Goal: Information Seeking & Learning: Learn about a topic

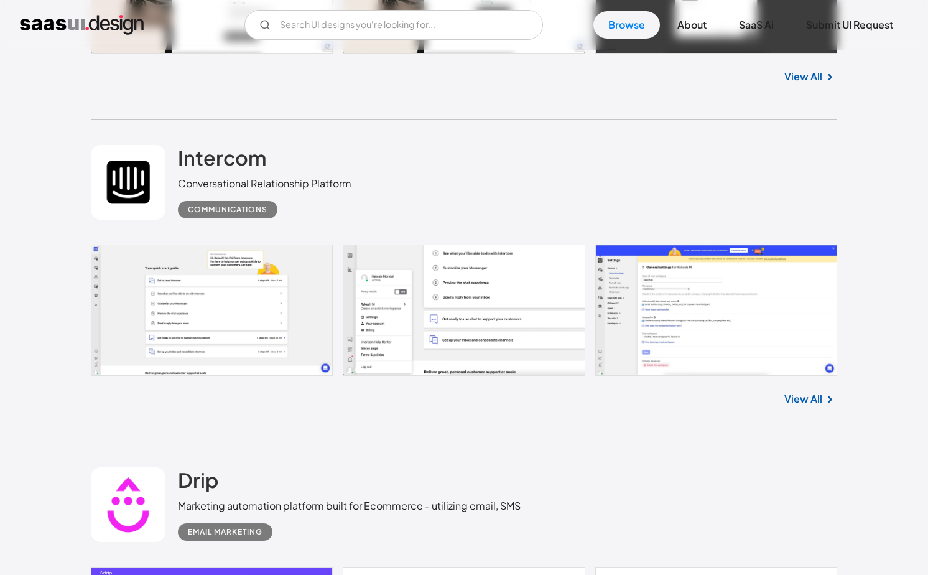
scroll to position [3614, 0]
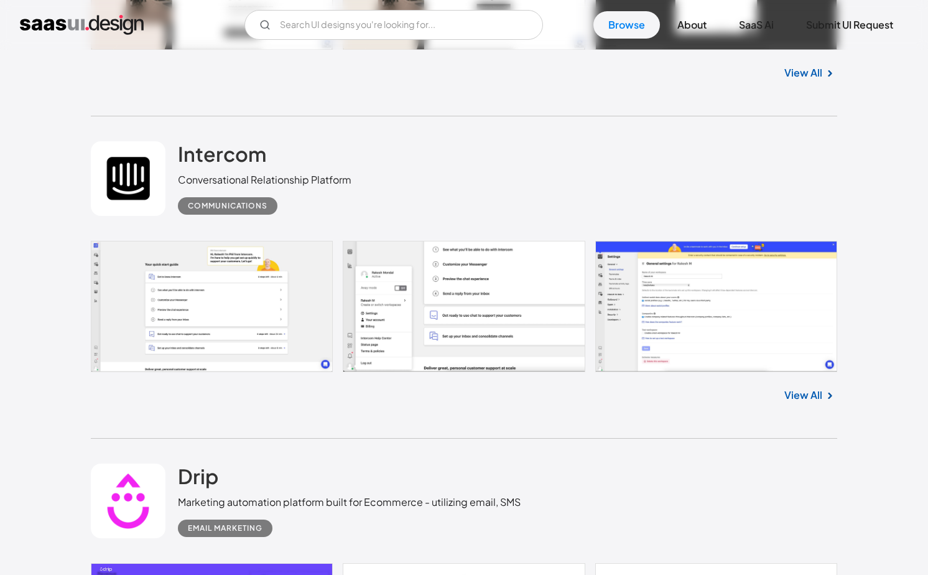
click at [811, 399] on link "View All" at bounding box center [804, 395] width 38 height 15
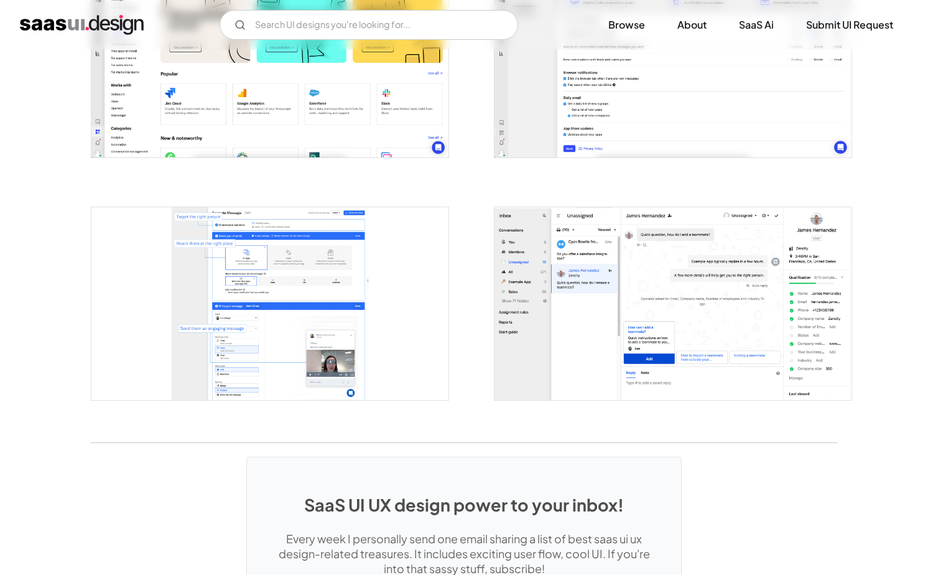
scroll to position [2266, 0]
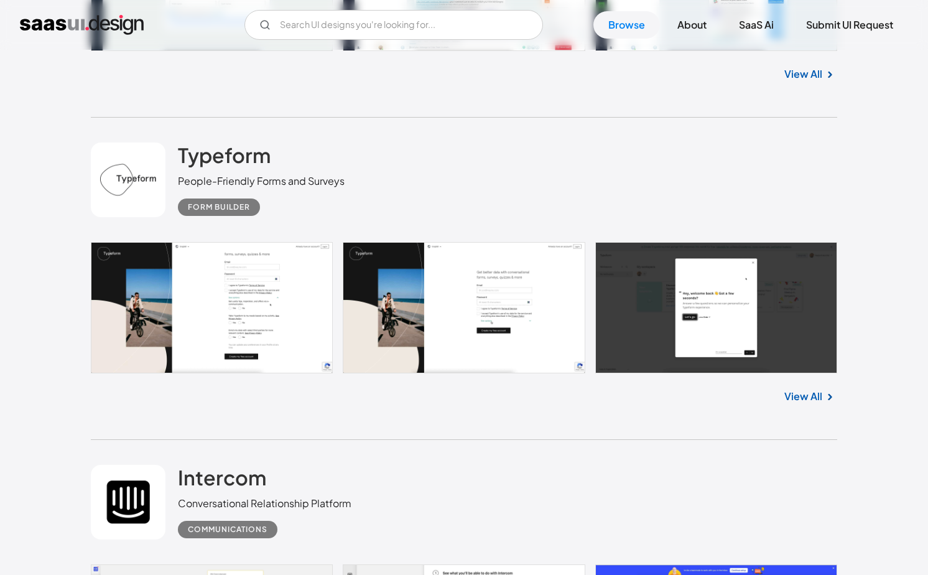
scroll to position [3289, 0]
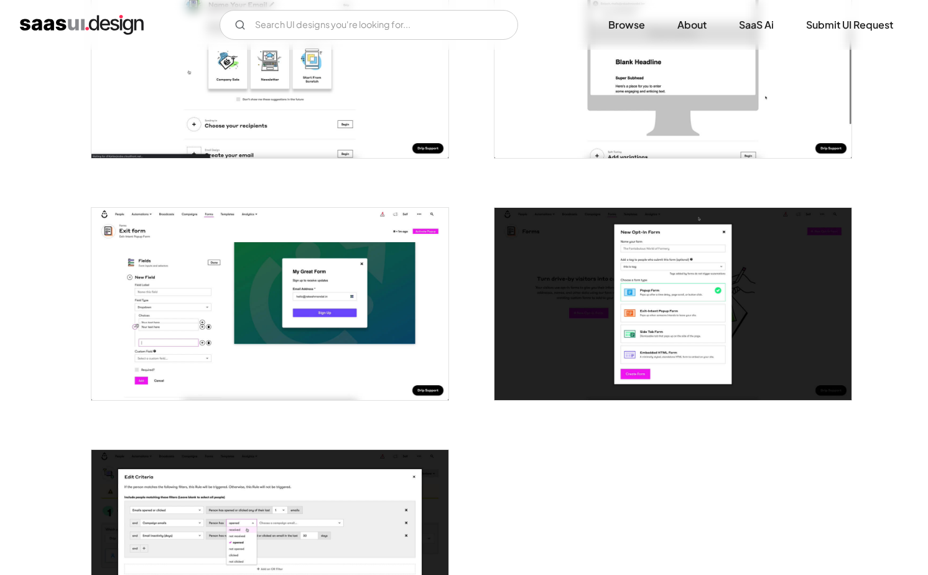
scroll to position [2744, 0]
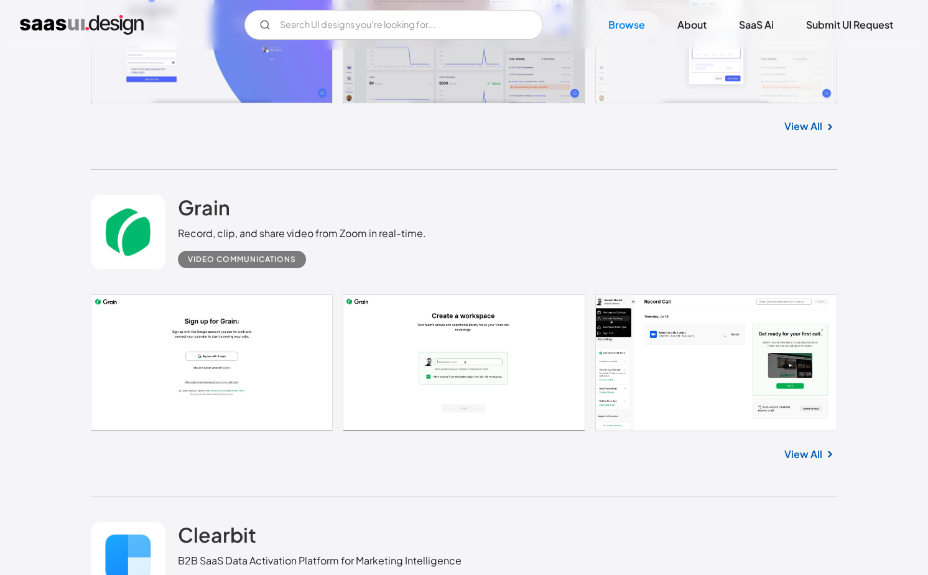
scroll to position [5860, 0]
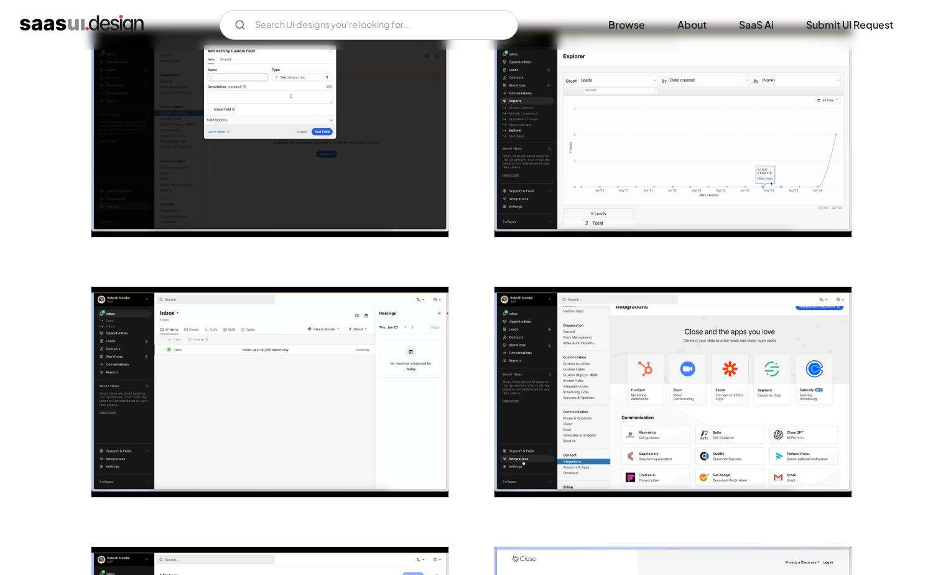
scroll to position [943, 0]
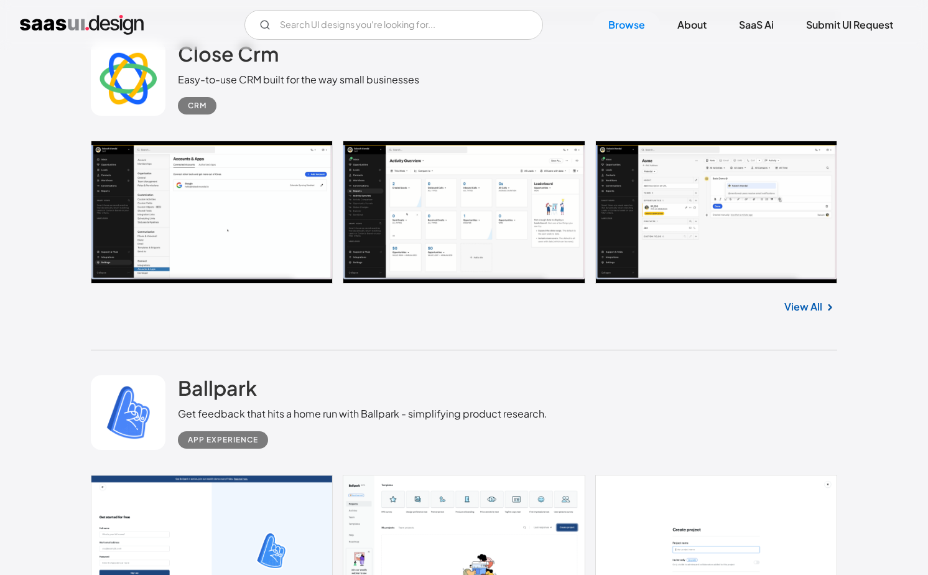
scroll to position [6663, 0]
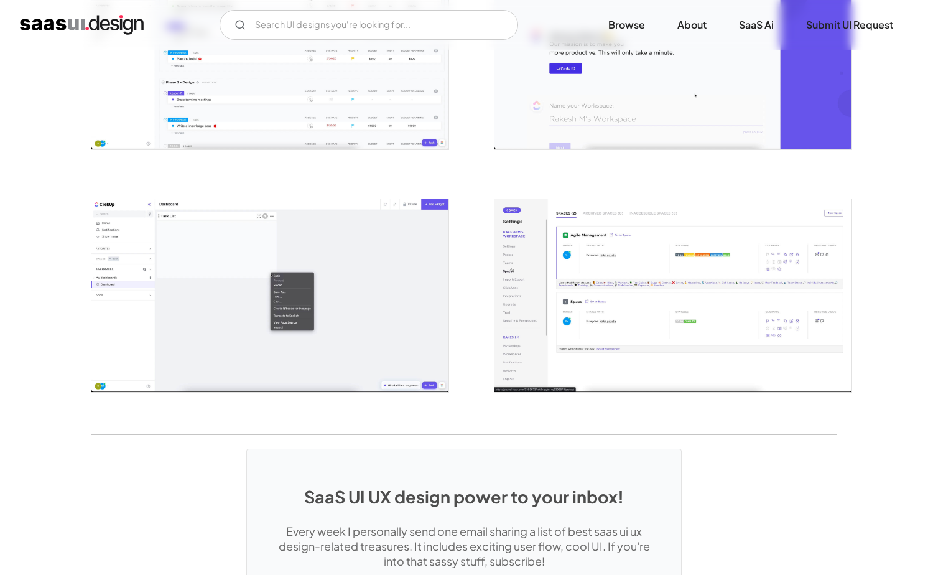
scroll to position [2521, 0]
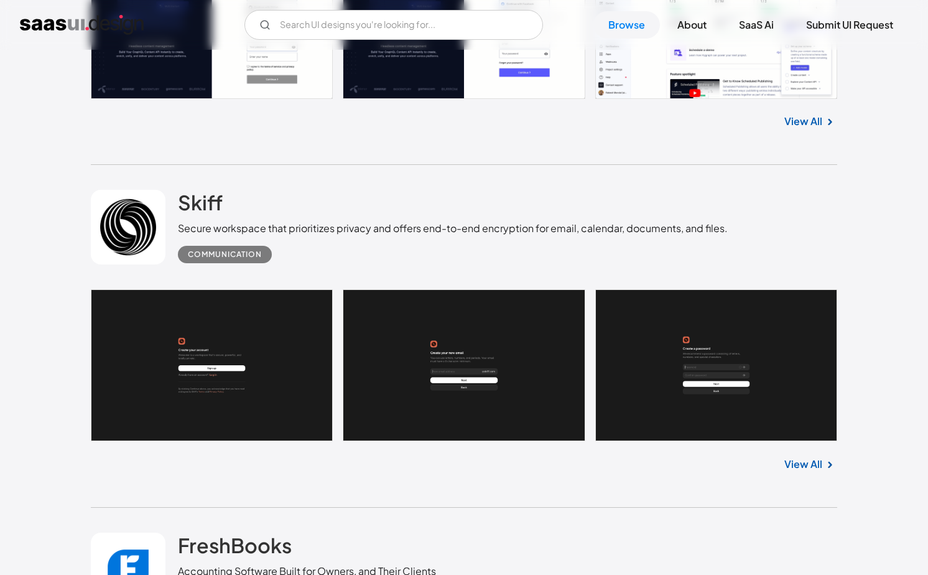
scroll to position [9362, 0]
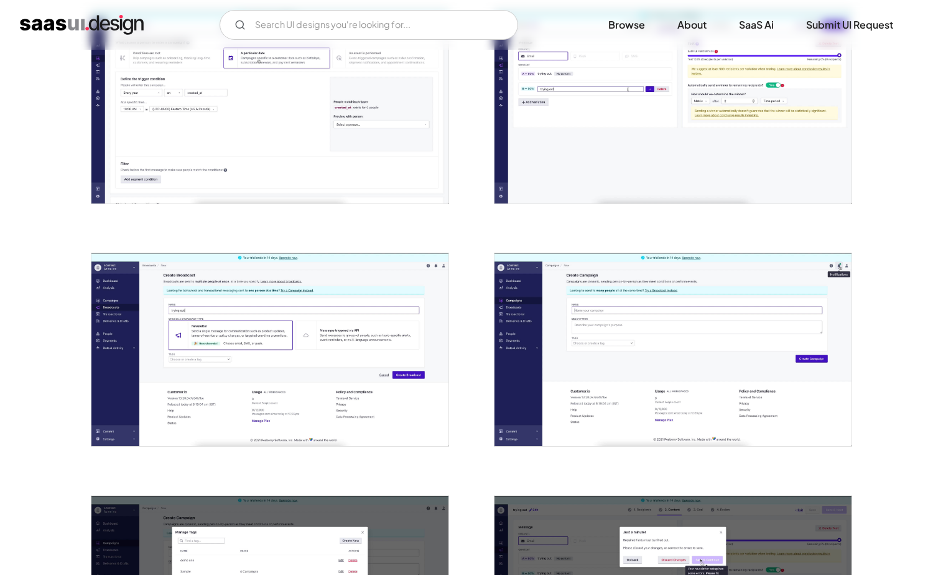
scroll to position [1503, 0]
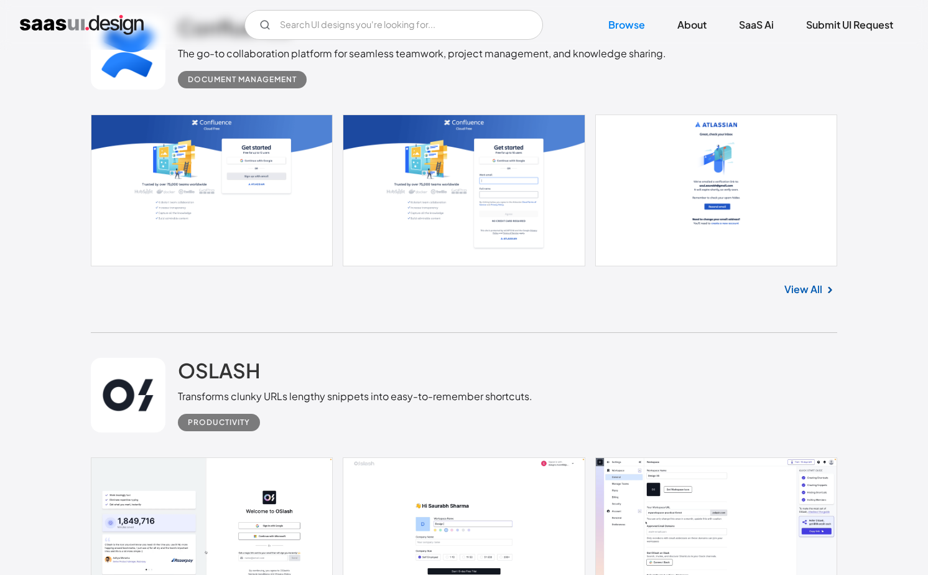
scroll to position [12631, 0]
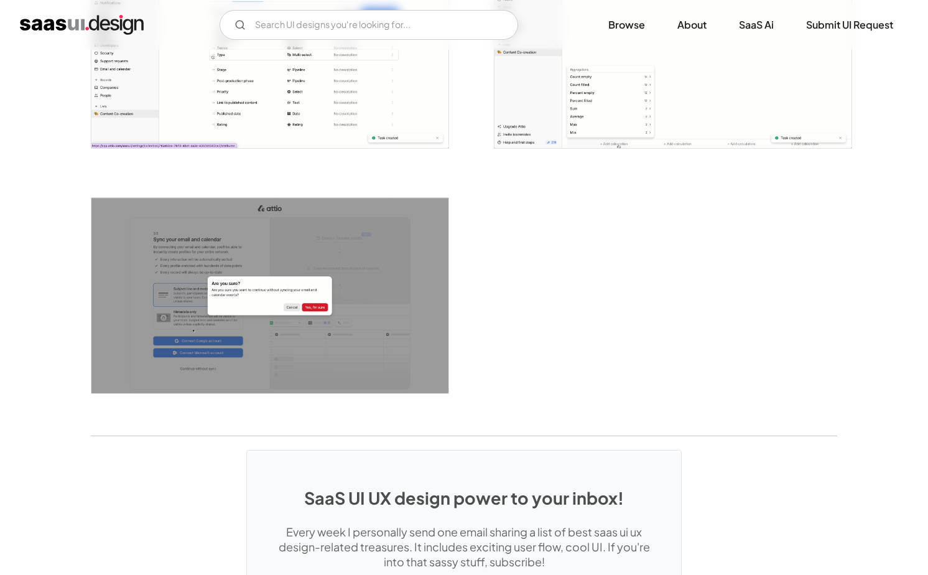
scroll to position [3036, 0]
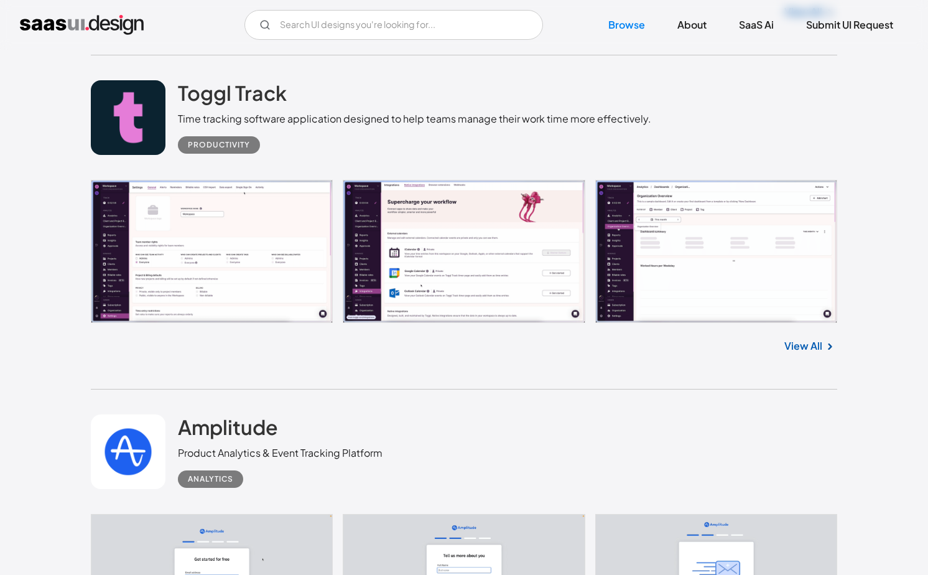
scroll to position [13691, 0]
